Goal: Task Accomplishment & Management: Use online tool/utility

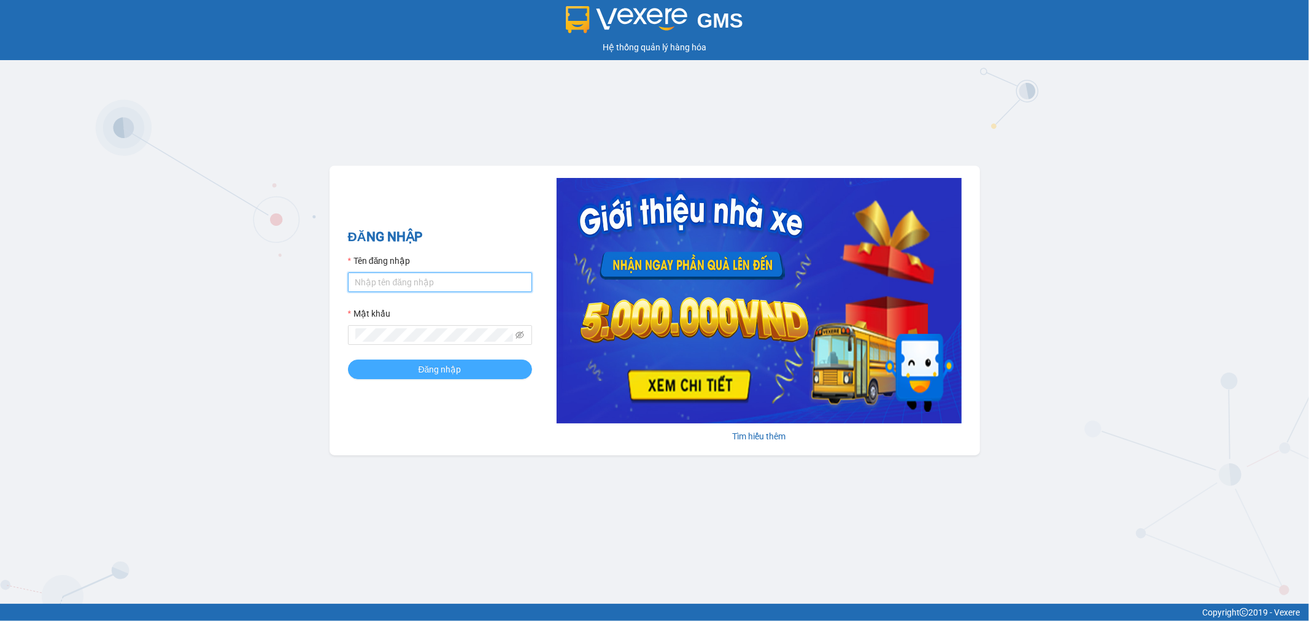
type input "tuanhung.vtp"
click at [470, 370] on button "Đăng nhập" at bounding box center [440, 370] width 184 height 20
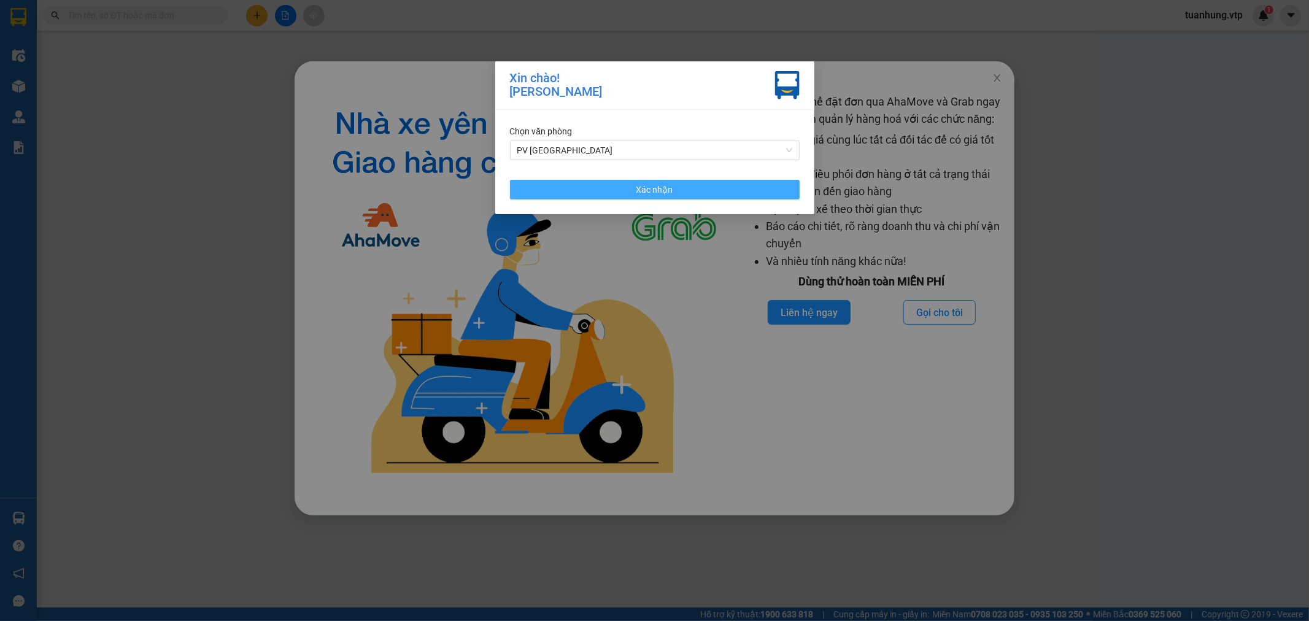
click at [646, 189] on span "Xác nhận" at bounding box center [655, 190] width 37 height 14
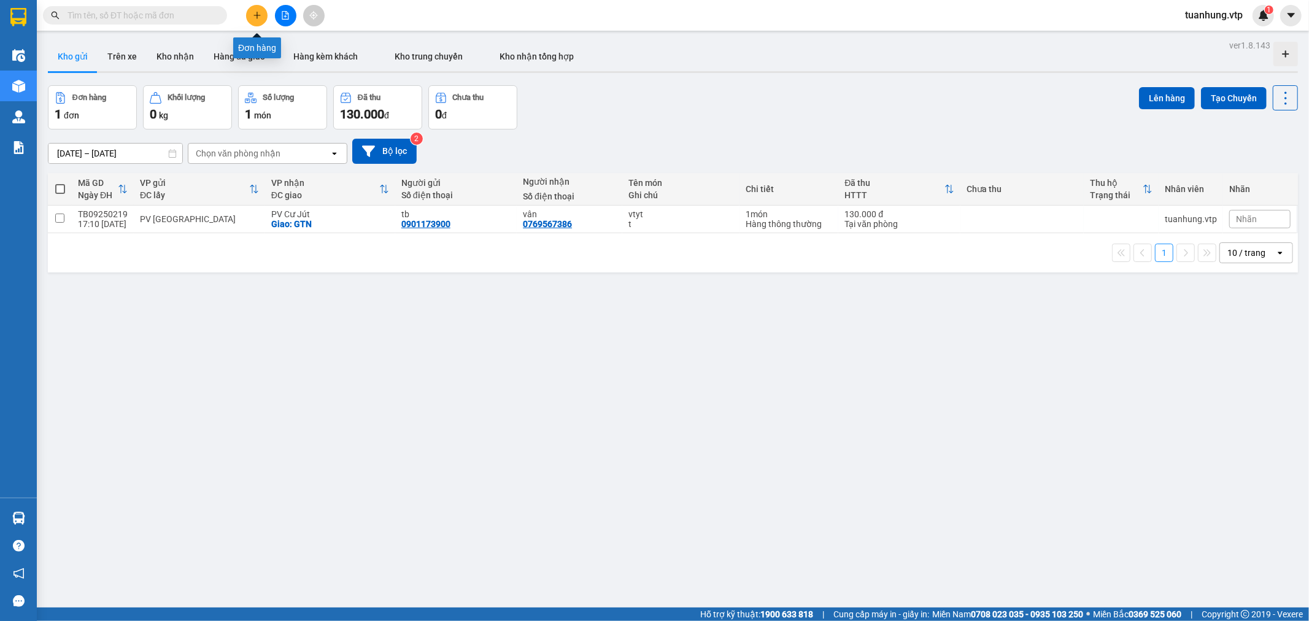
click at [260, 17] on icon "plus" at bounding box center [257, 15] width 9 height 9
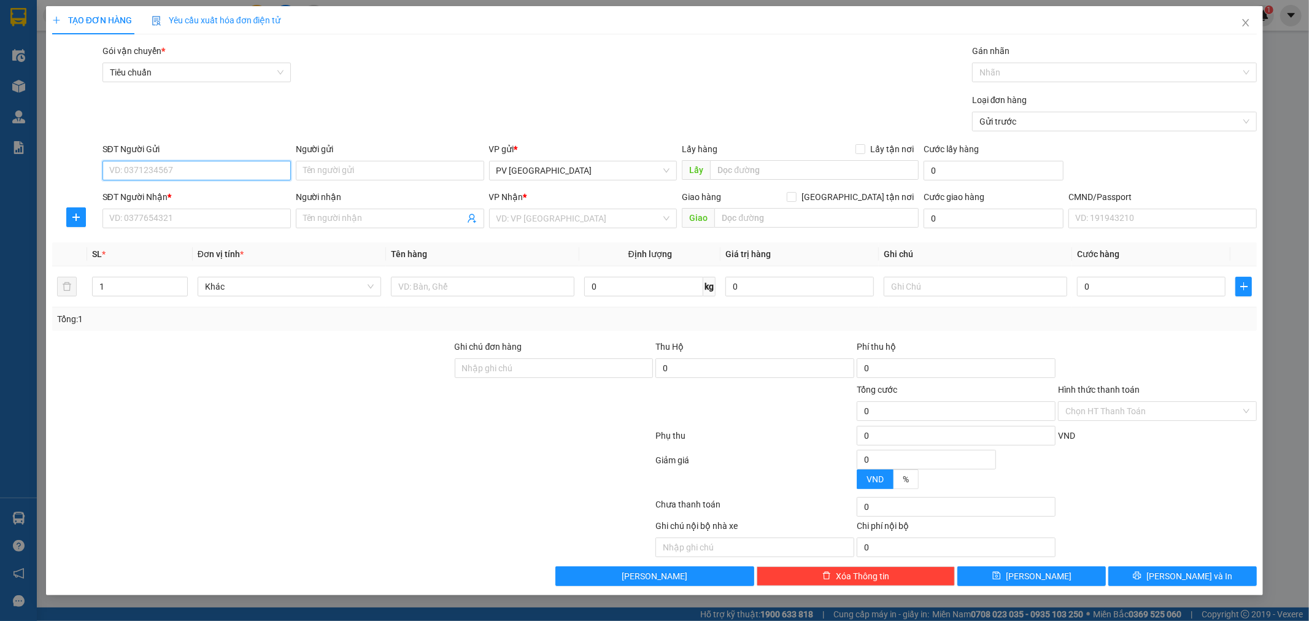
click at [231, 171] on input "SĐT Người Gửi" at bounding box center [197, 171] width 188 height 20
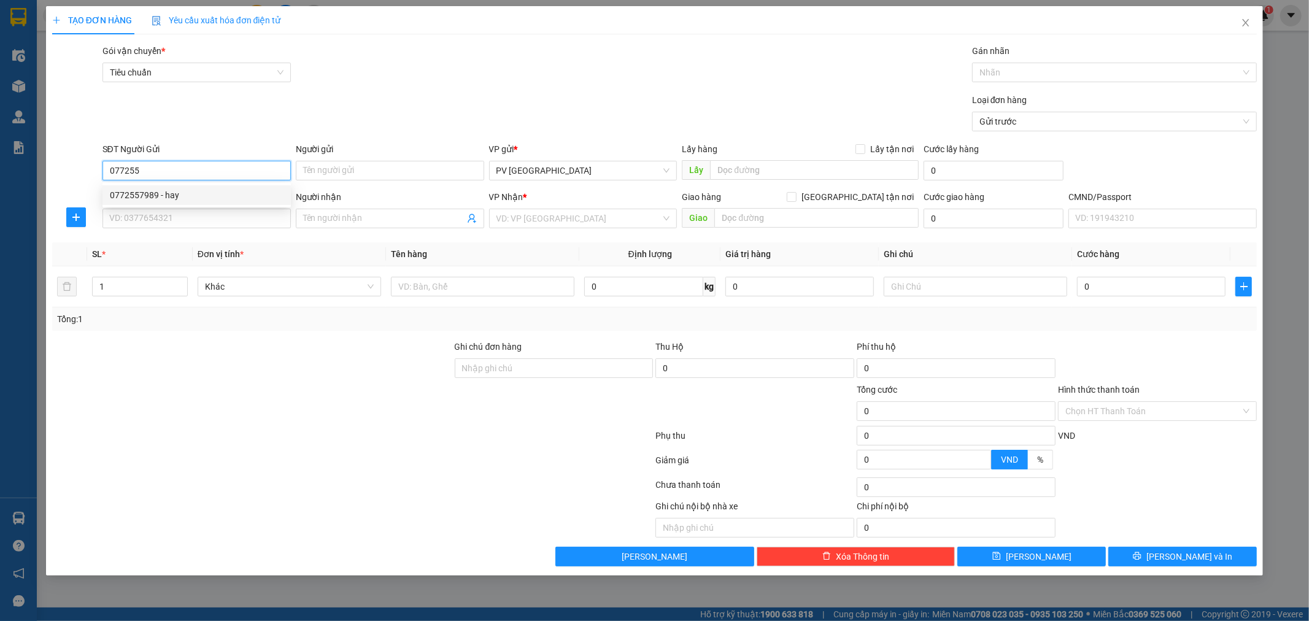
click at [150, 201] on div "0772557989 - hay" at bounding box center [197, 195] width 174 height 14
type input "0772557989"
type input "hay"
type input "0357018106"
type input "THANH"
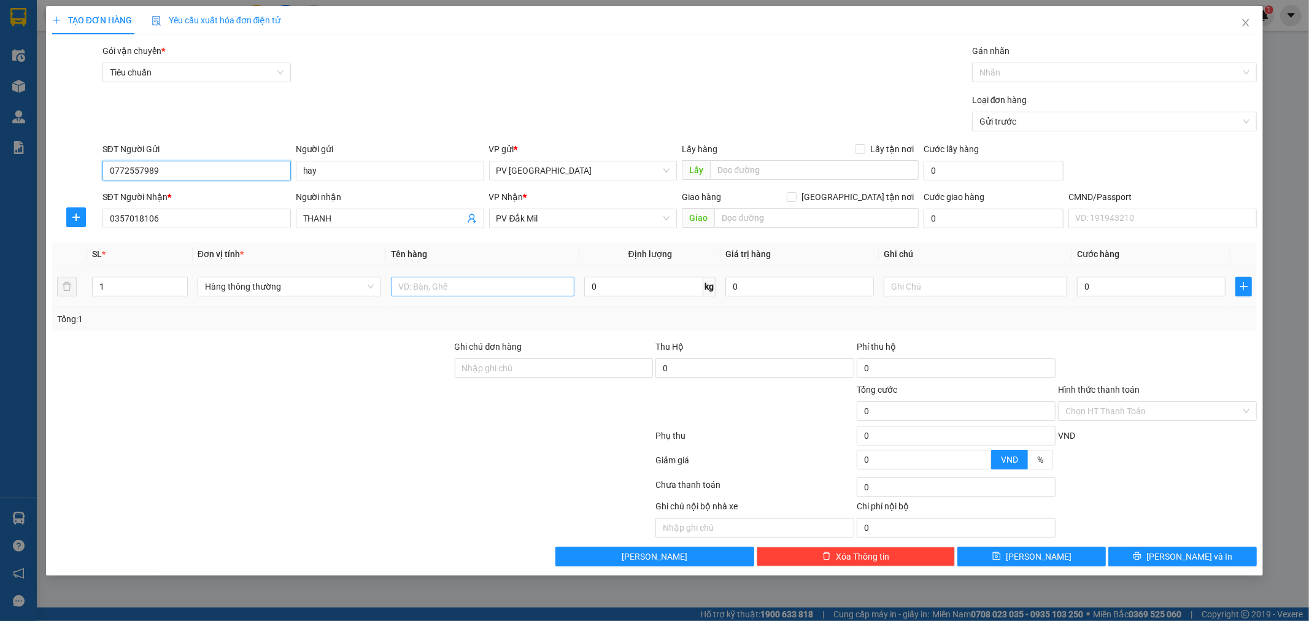
type input "0772557989"
click at [485, 289] on input "text" at bounding box center [483, 287] width 184 height 20
type input "bánh mi"
type input "cây"
type input "5"
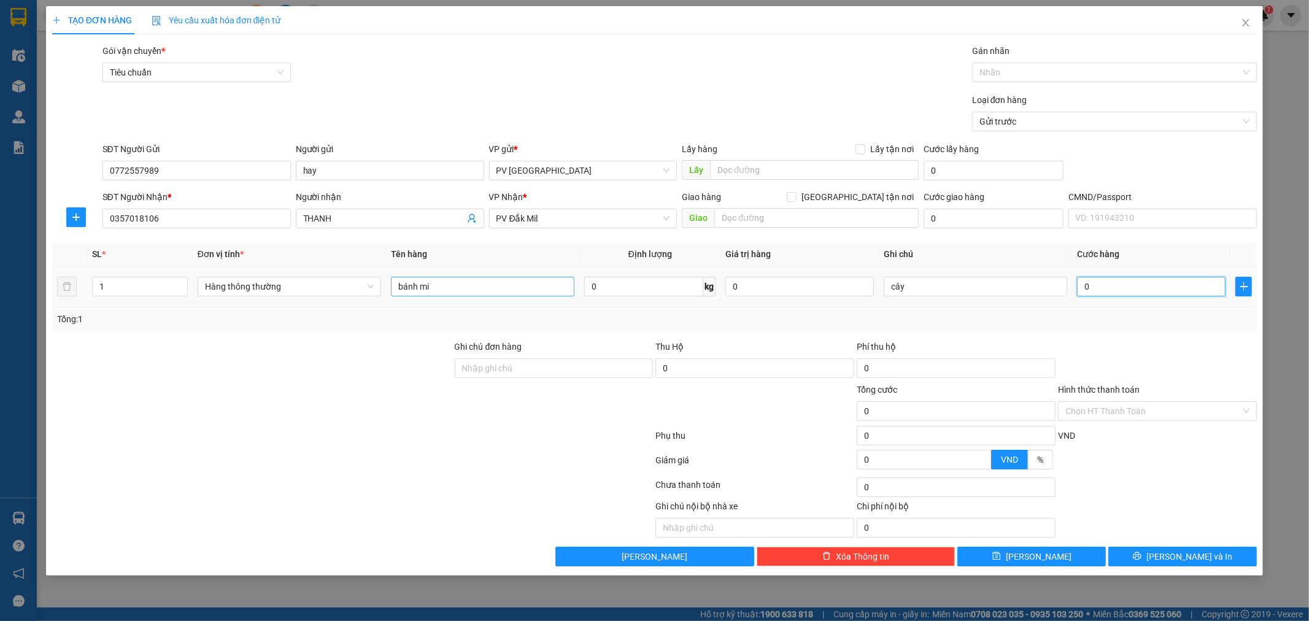
type input "5"
type input "0"
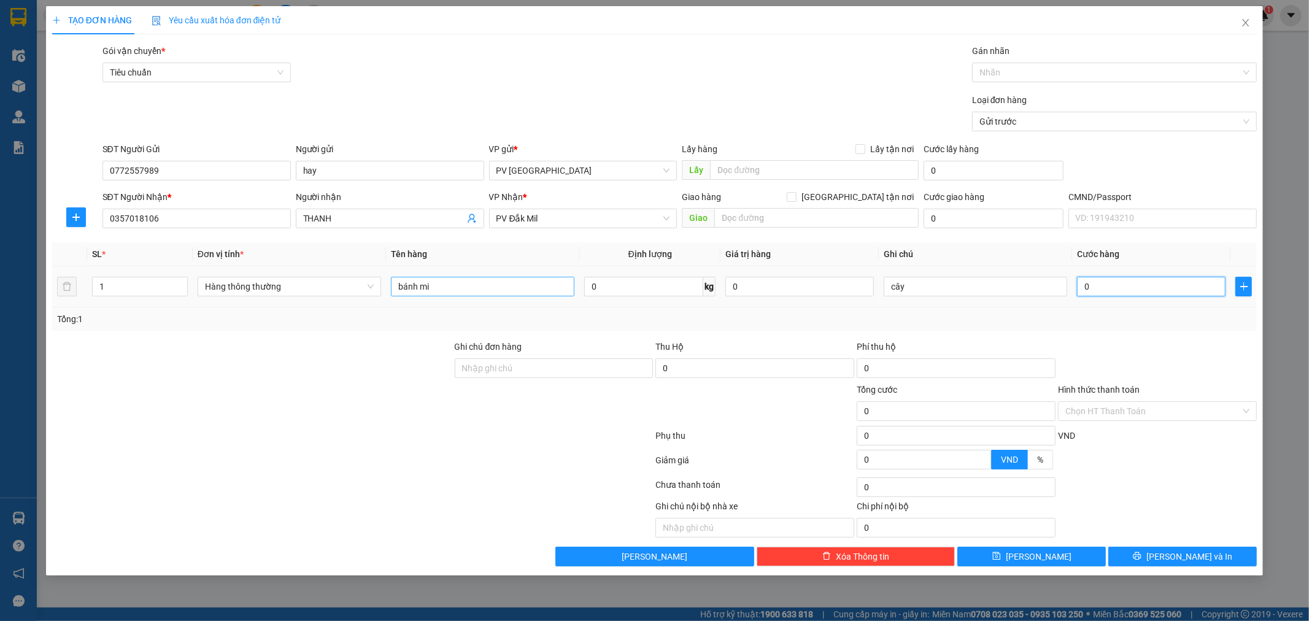
type input "06"
type input "6"
type input "060"
type input "60"
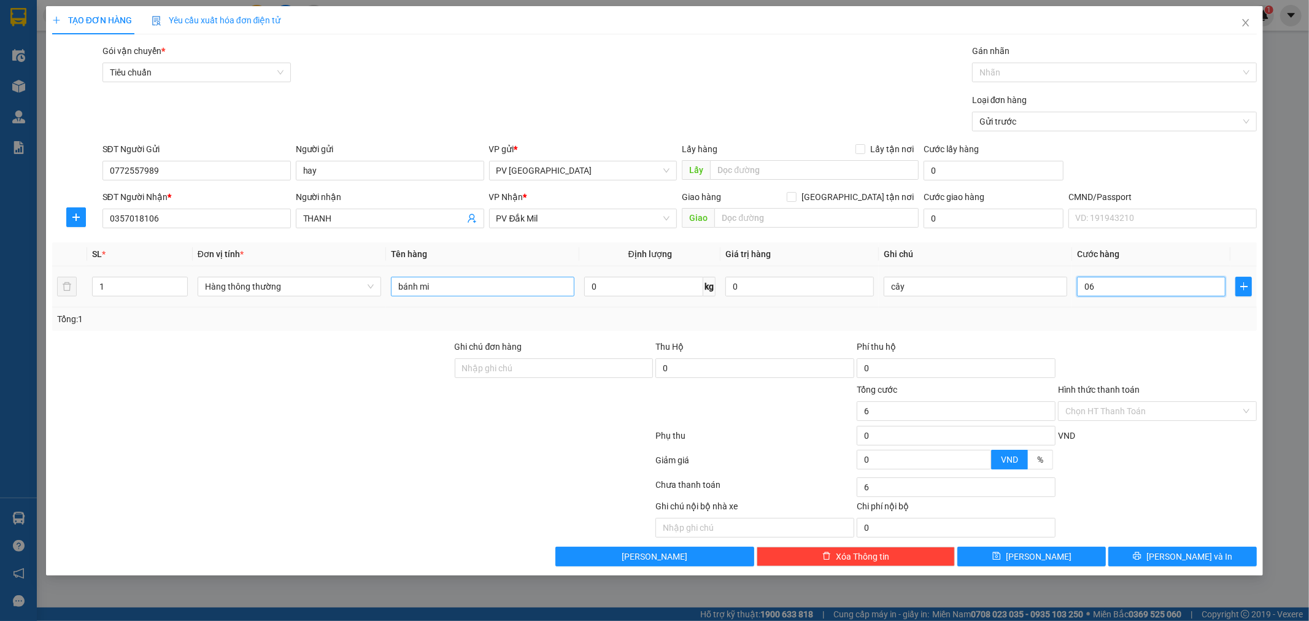
type input "60"
type input "0.600"
type input "600"
type input "06.000"
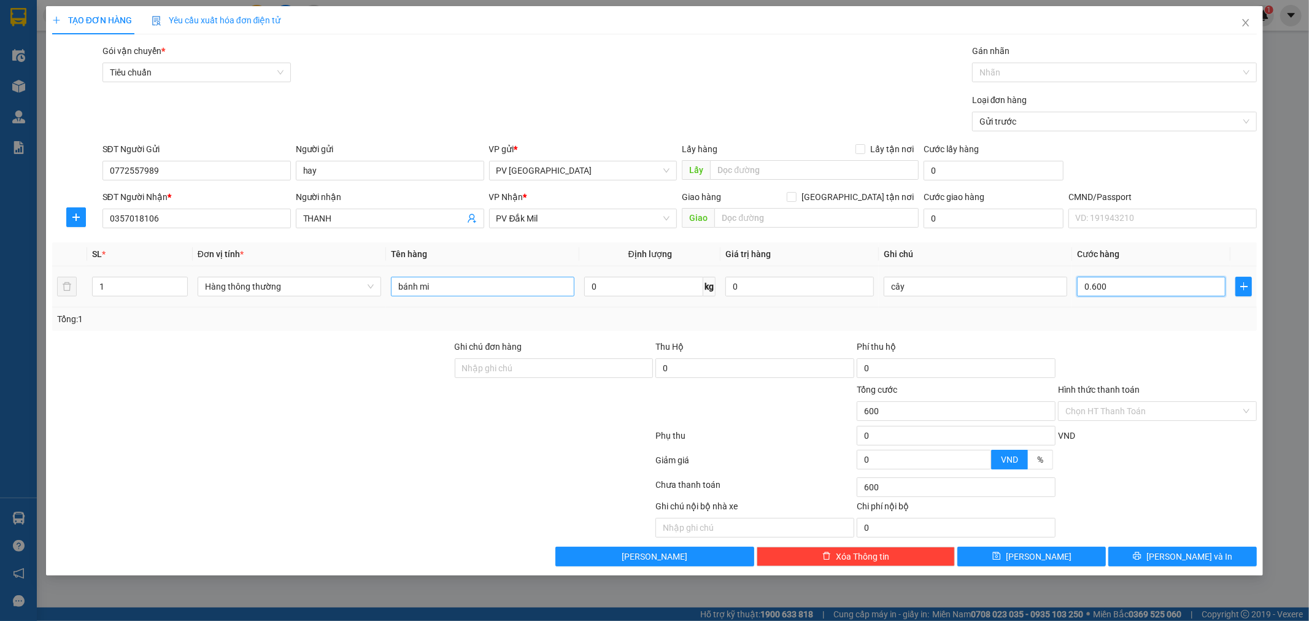
type input "6.000"
type input "060.000"
type input "60.000"
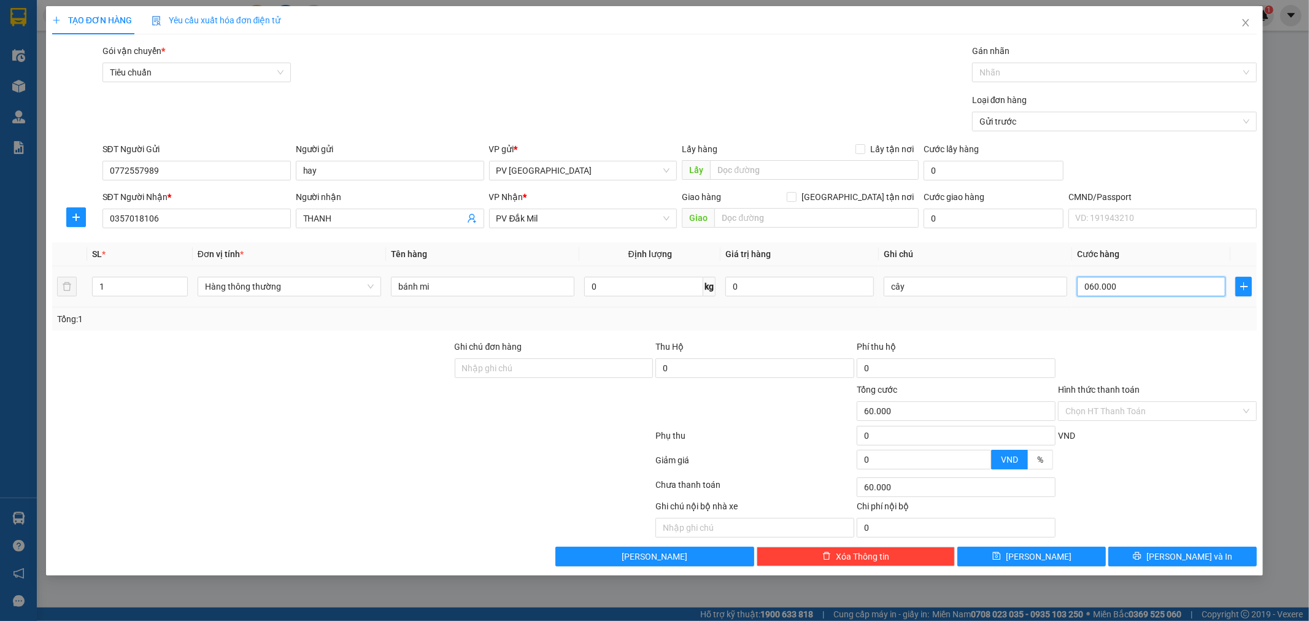
click at [1090, 281] on input "060.000" at bounding box center [1151, 287] width 149 height 20
type input "60.000"
click at [1176, 571] on div "TẠO ĐƠN HÀNG Yêu cầu xuất hóa đơn điện tử Transit Pickup Surcharge Ids Transit …" at bounding box center [655, 291] width 1218 height 570
click at [1187, 560] on span "Lưu và In" at bounding box center [1190, 557] width 86 height 14
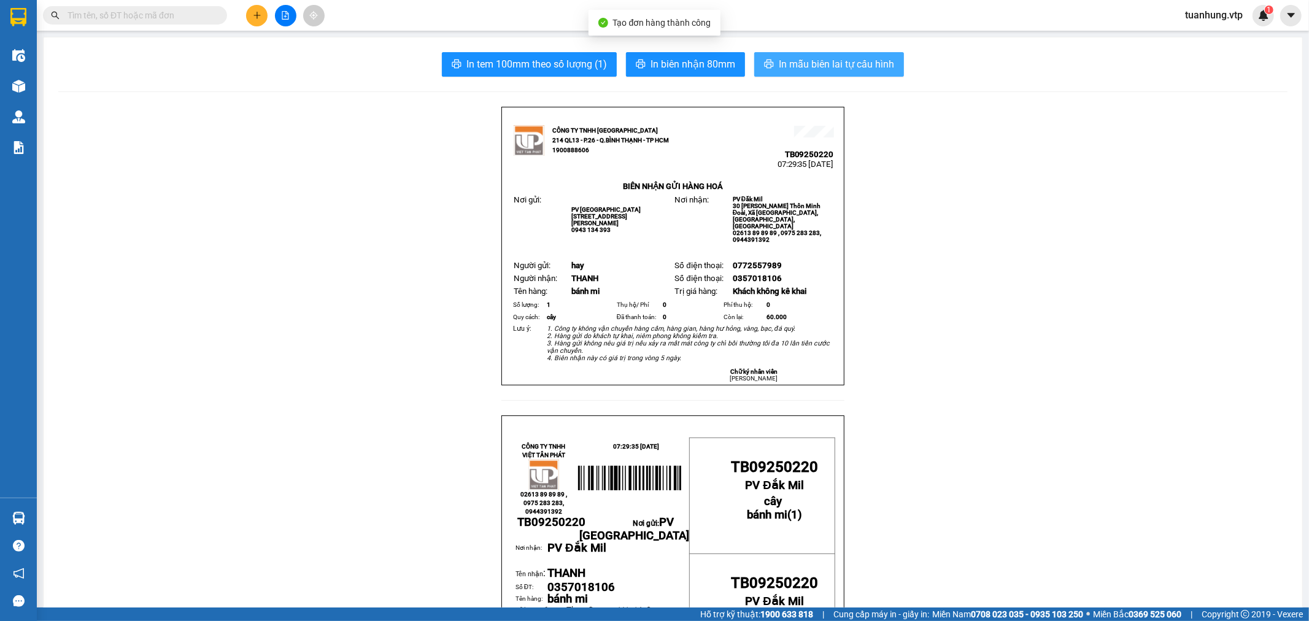
click at [826, 59] on span "In mẫu biên lai tự cấu hình" at bounding box center [836, 63] width 115 height 15
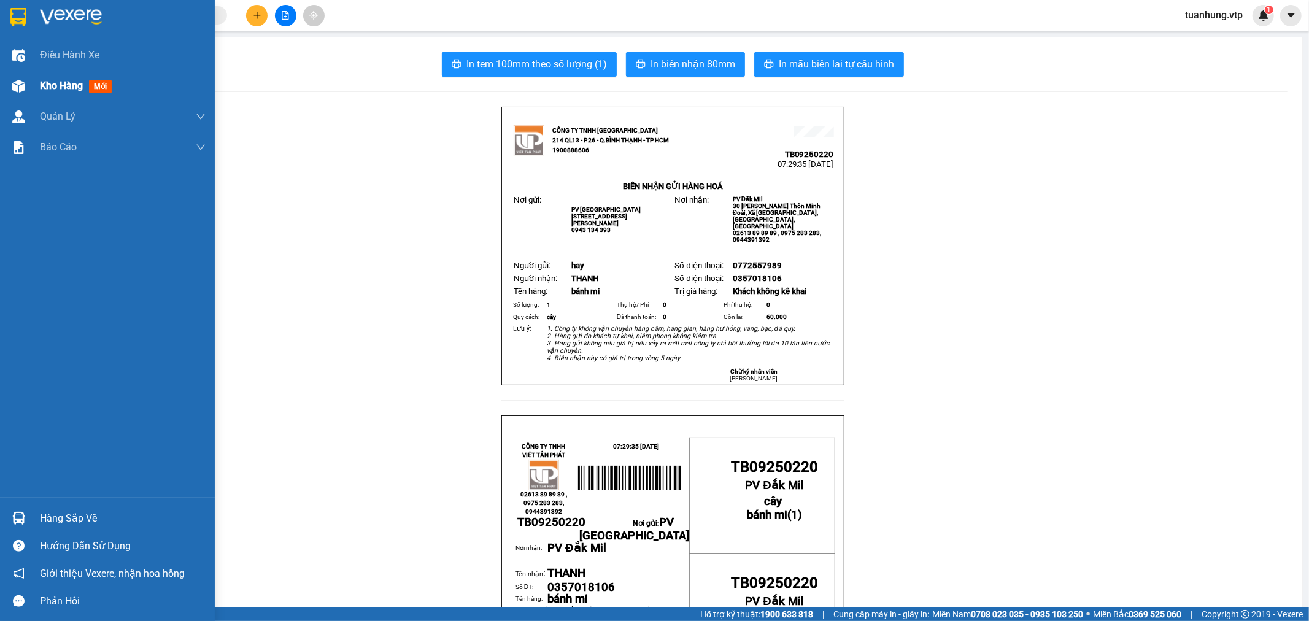
click at [25, 88] on img at bounding box center [18, 86] width 13 height 13
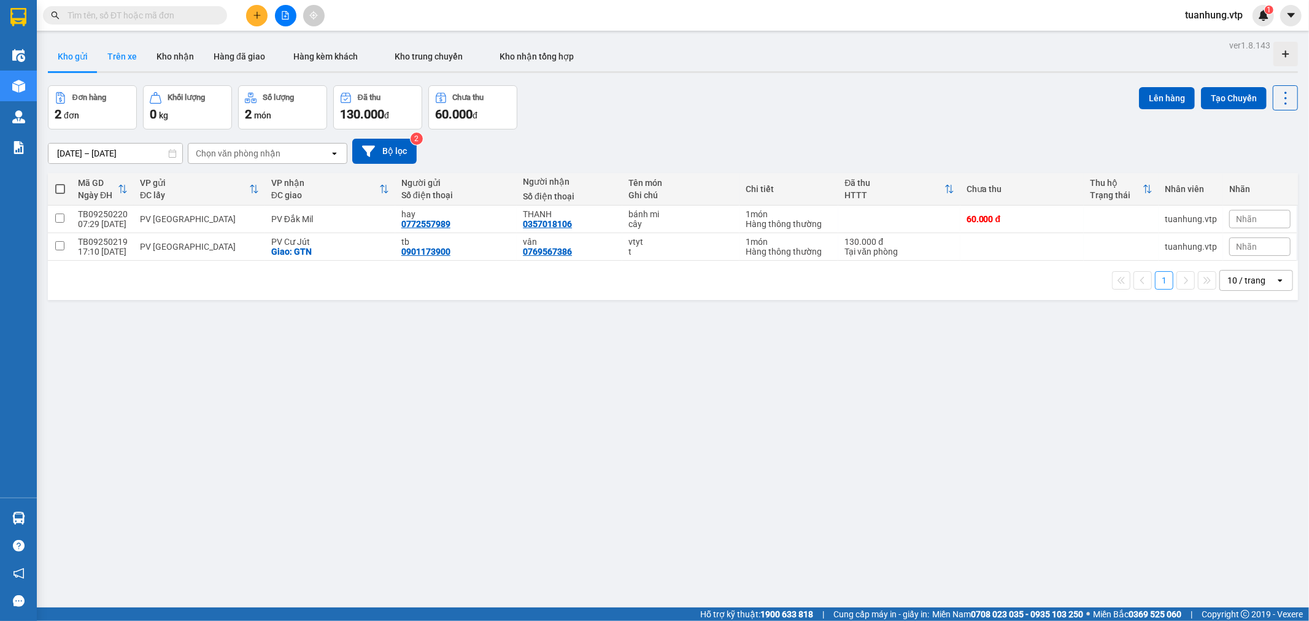
click at [130, 54] on button "Trên xe" at bounding box center [122, 56] width 49 height 29
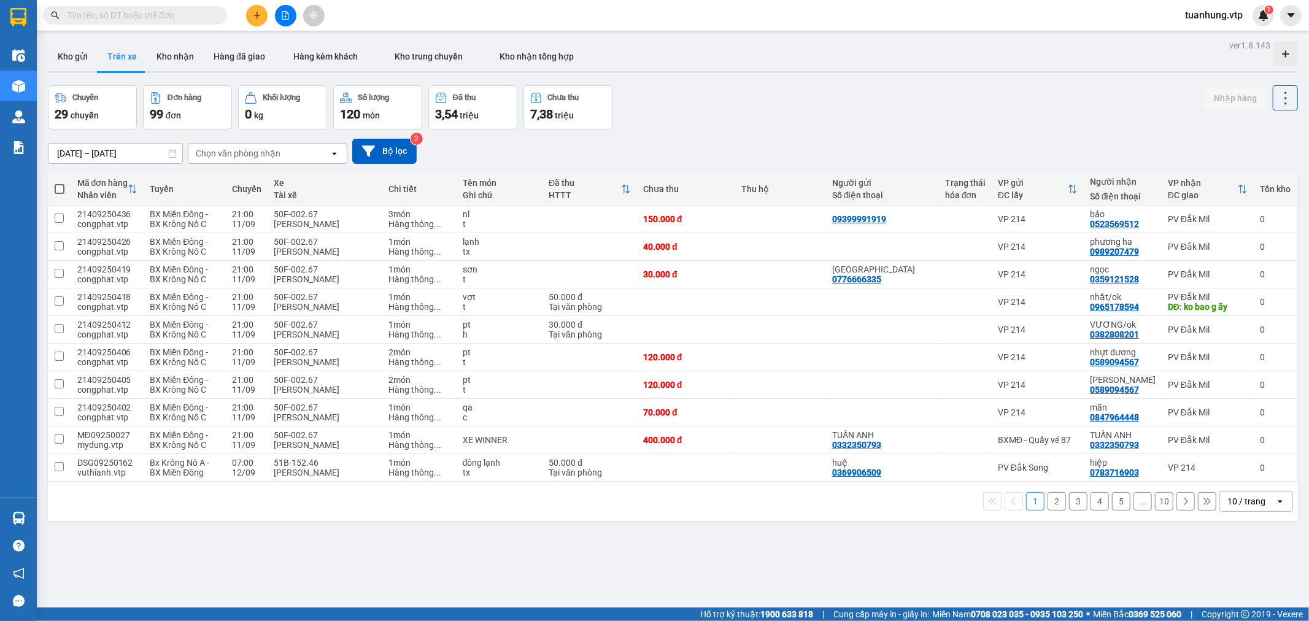
click at [320, 160] on div "Chọn văn phòng nhận" at bounding box center [258, 154] width 141 height 20
type input "tb"
click at [278, 182] on div "PV [GEOGRAPHIC_DATA]" at bounding box center [267, 180] width 160 height 22
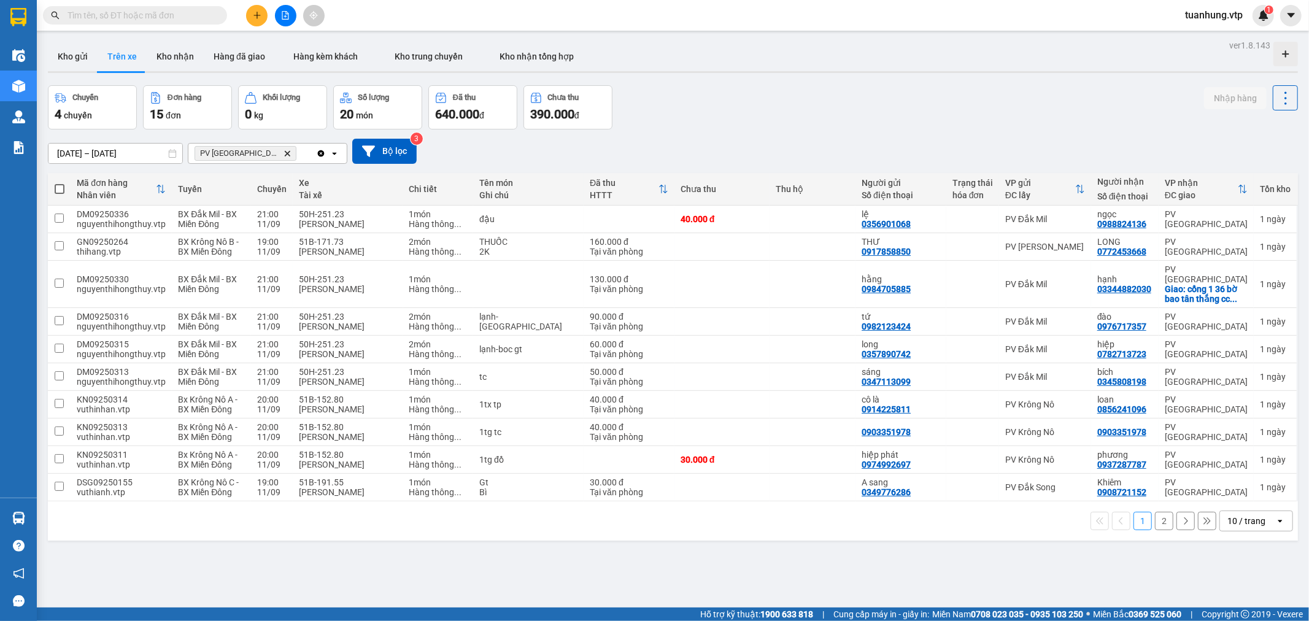
click at [1276, 516] on icon "open" at bounding box center [1281, 521] width 10 height 10
click at [1262, 486] on span "100 / trang" at bounding box center [1241, 485] width 44 height 12
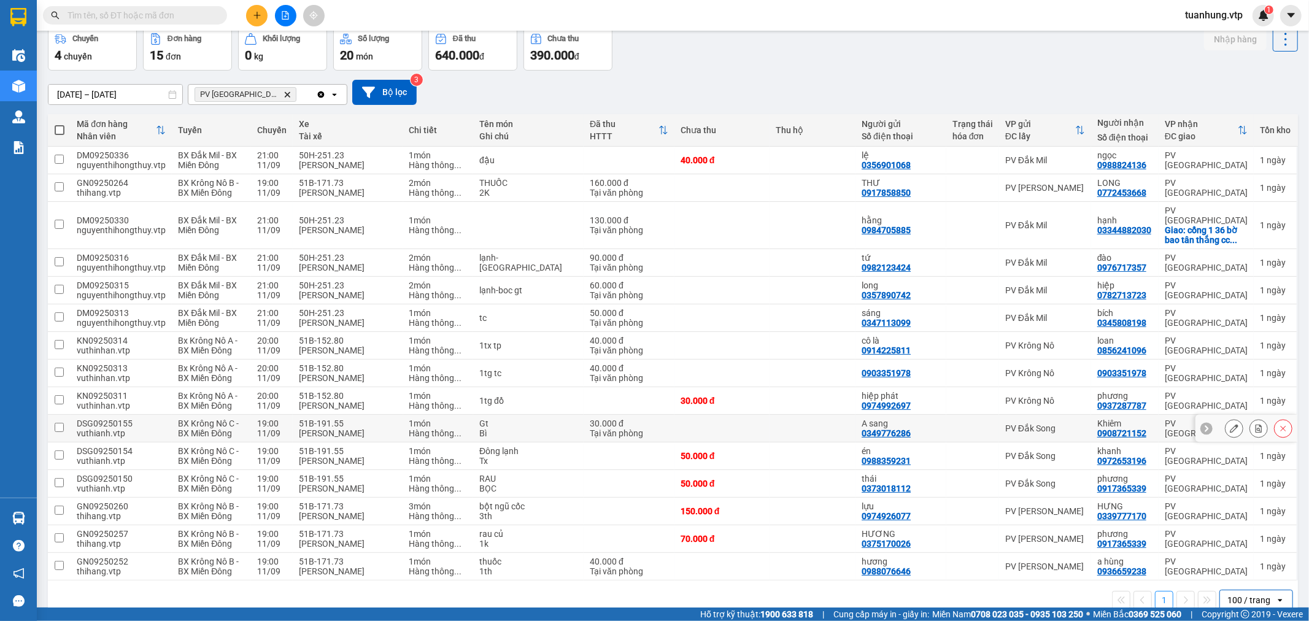
scroll to position [53, 0]
